Goal: Navigation & Orientation: Find specific page/section

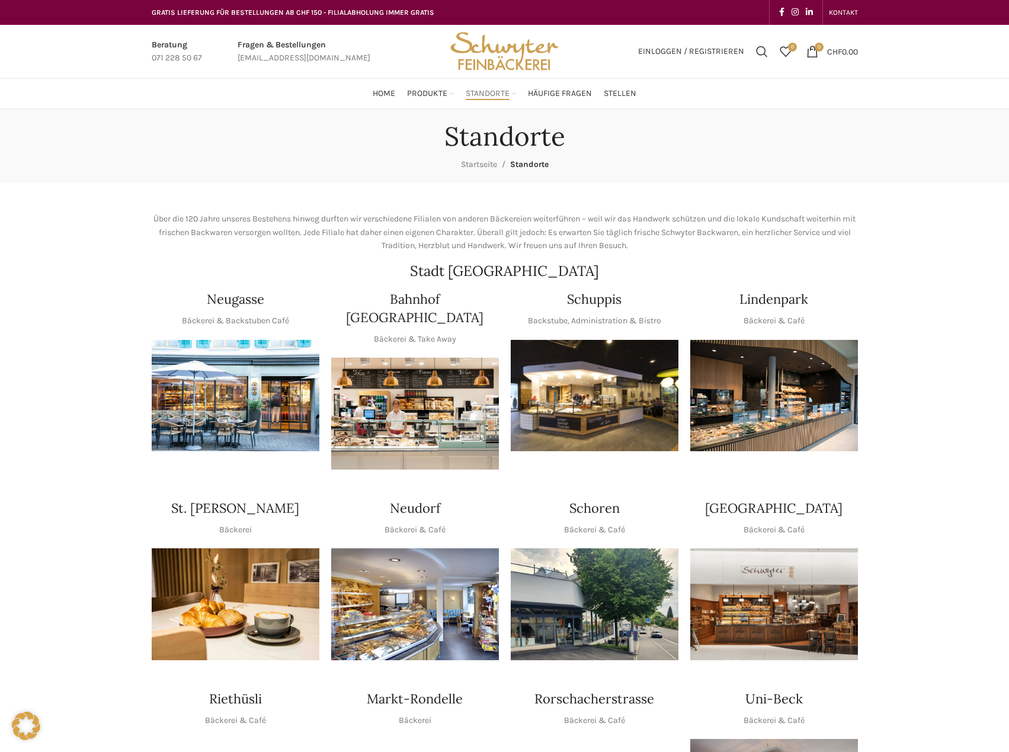
click at [454, 412] on img "1 / 1" at bounding box center [415, 414] width 168 height 112
click at [586, 383] on img "1 / 1" at bounding box center [595, 396] width 168 height 112
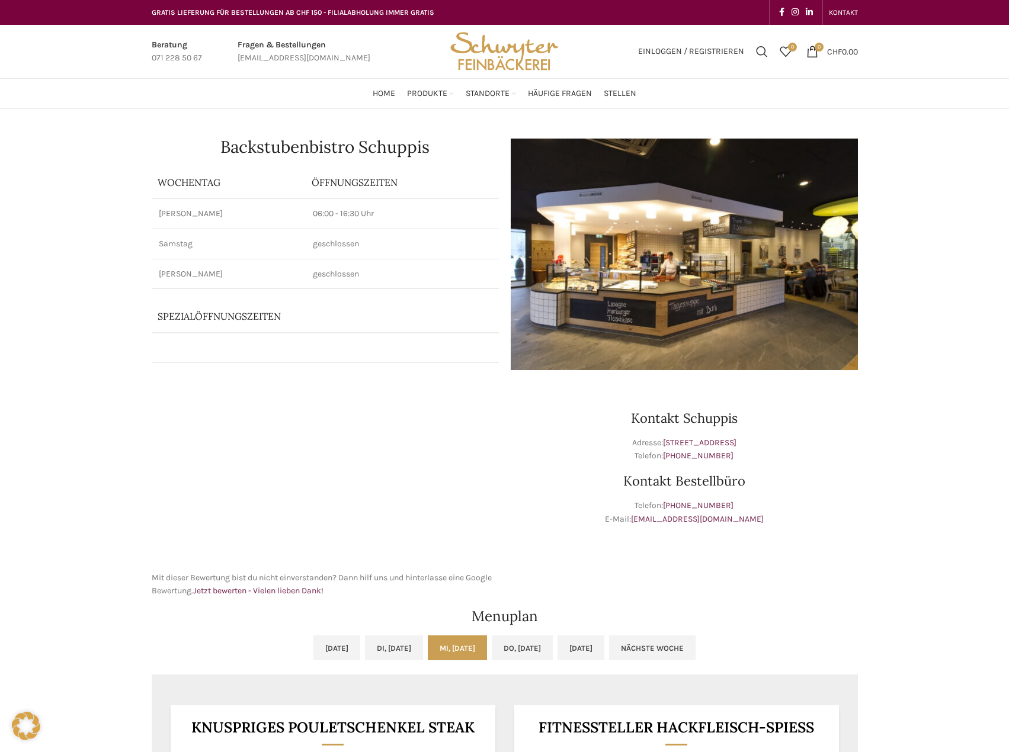
scroll to position [316, 0]
